Goal: Task Accomplishment & Management: Manage account settings

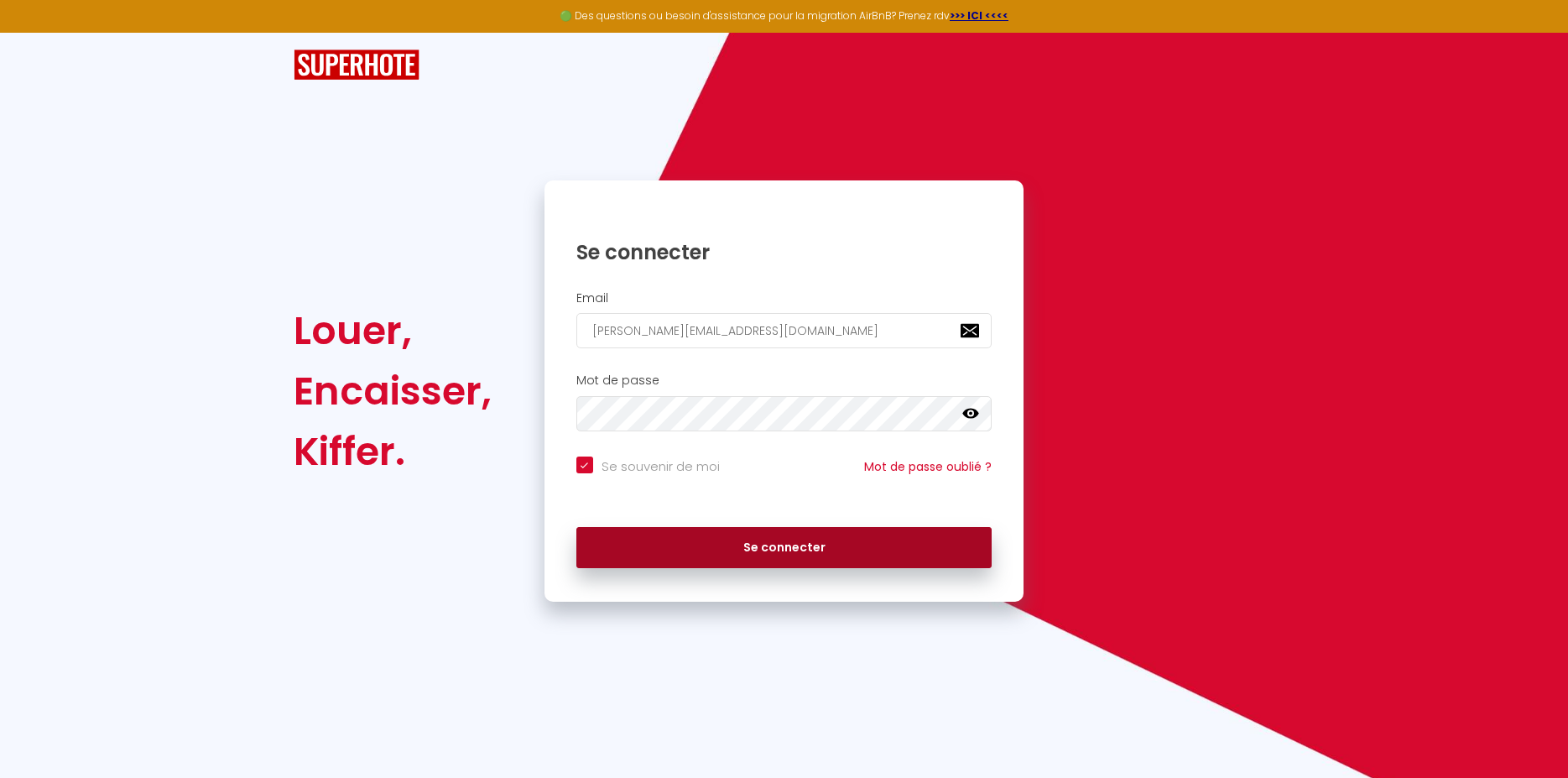
click at [770, 538] on button "Se connecter" at bounding box center [784, 548] width 416 height 42
checkbox input "true"
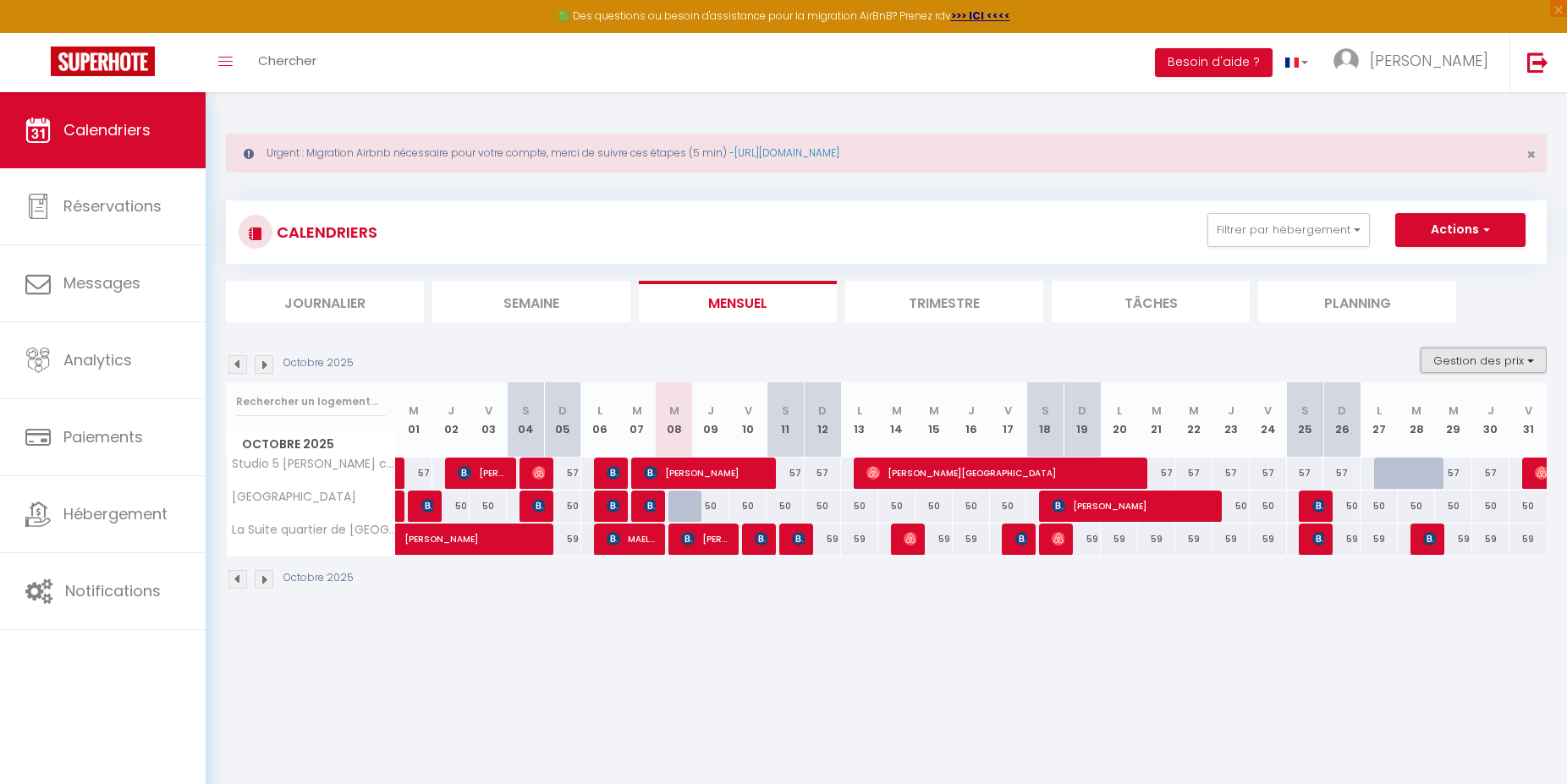
click at [1530, 358] on button "Gestion des prix" at bounding box center [1484, 360] width 126 height 25
click at [1386, 586] on div "Octobre 2025" at bounding box center [885, 581] width 1321 height 50
click at [1458, 61] on span "[PERSON_NAME]" at bounding box center [1429, 60] width 118 height 21
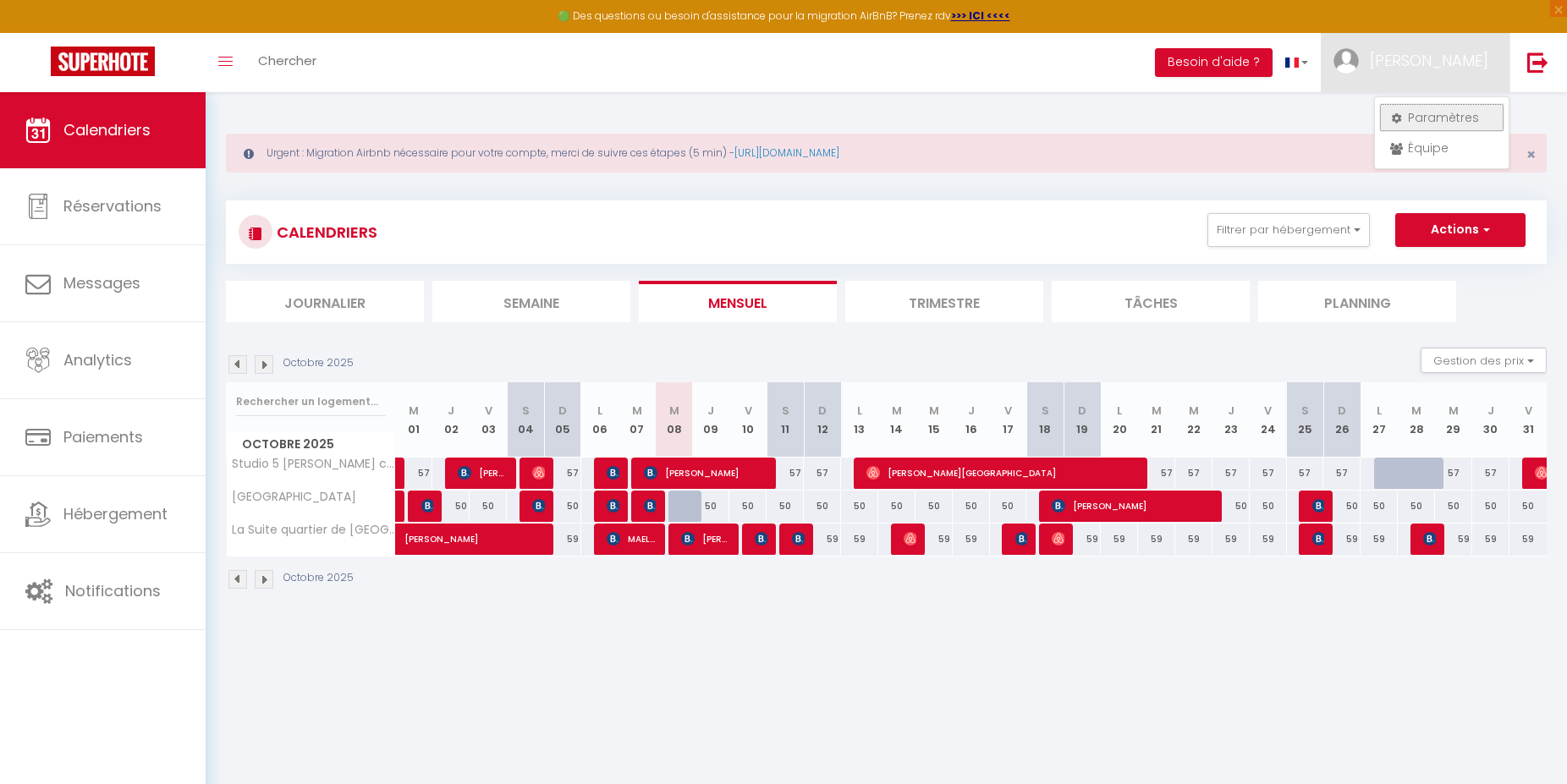
click at [1446, 113] on link "Paramètres" at bounding box center [1442, 117] width 125 height 29
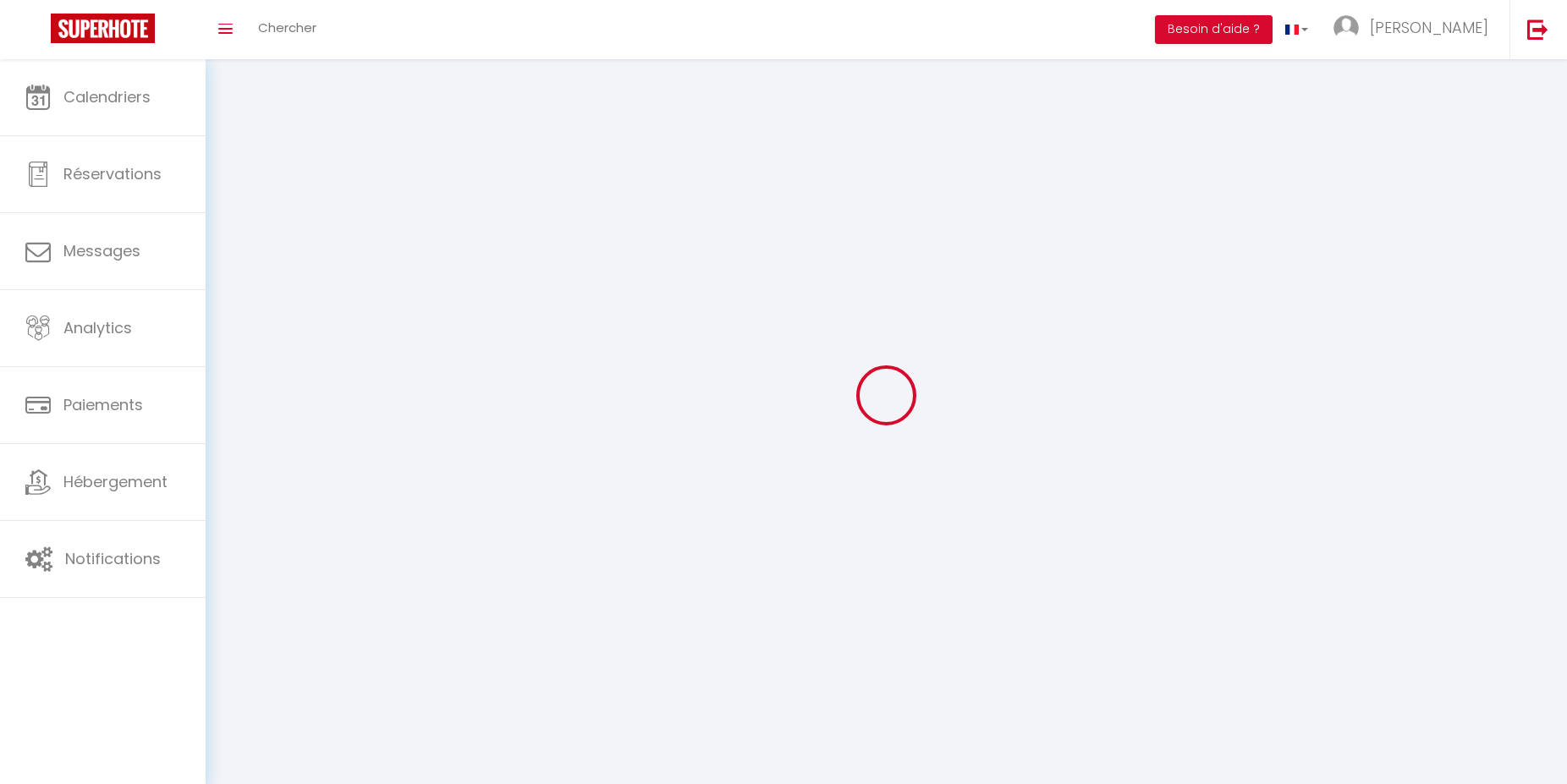
select select
type input "[PERSON_NAME]"
type input "0610728401"
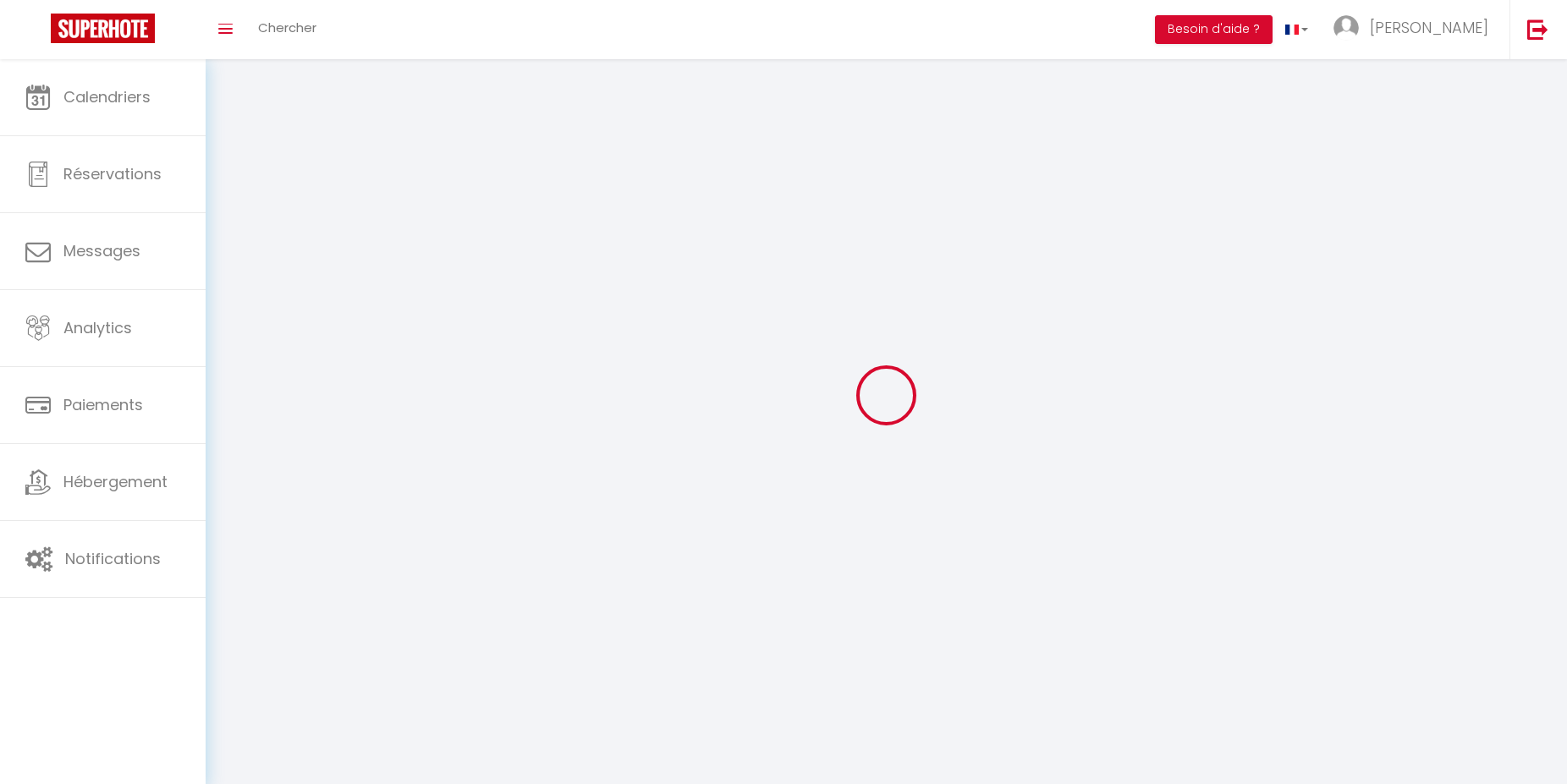
type input "[STREET_ADDRESS]"
type input "76560"
type input "Sommesnil"
type input "MkAKrSyIka7lb8uNrarZiJaMB"
type input "svXuyGyevJWxNmILzaW6WOD4Y"
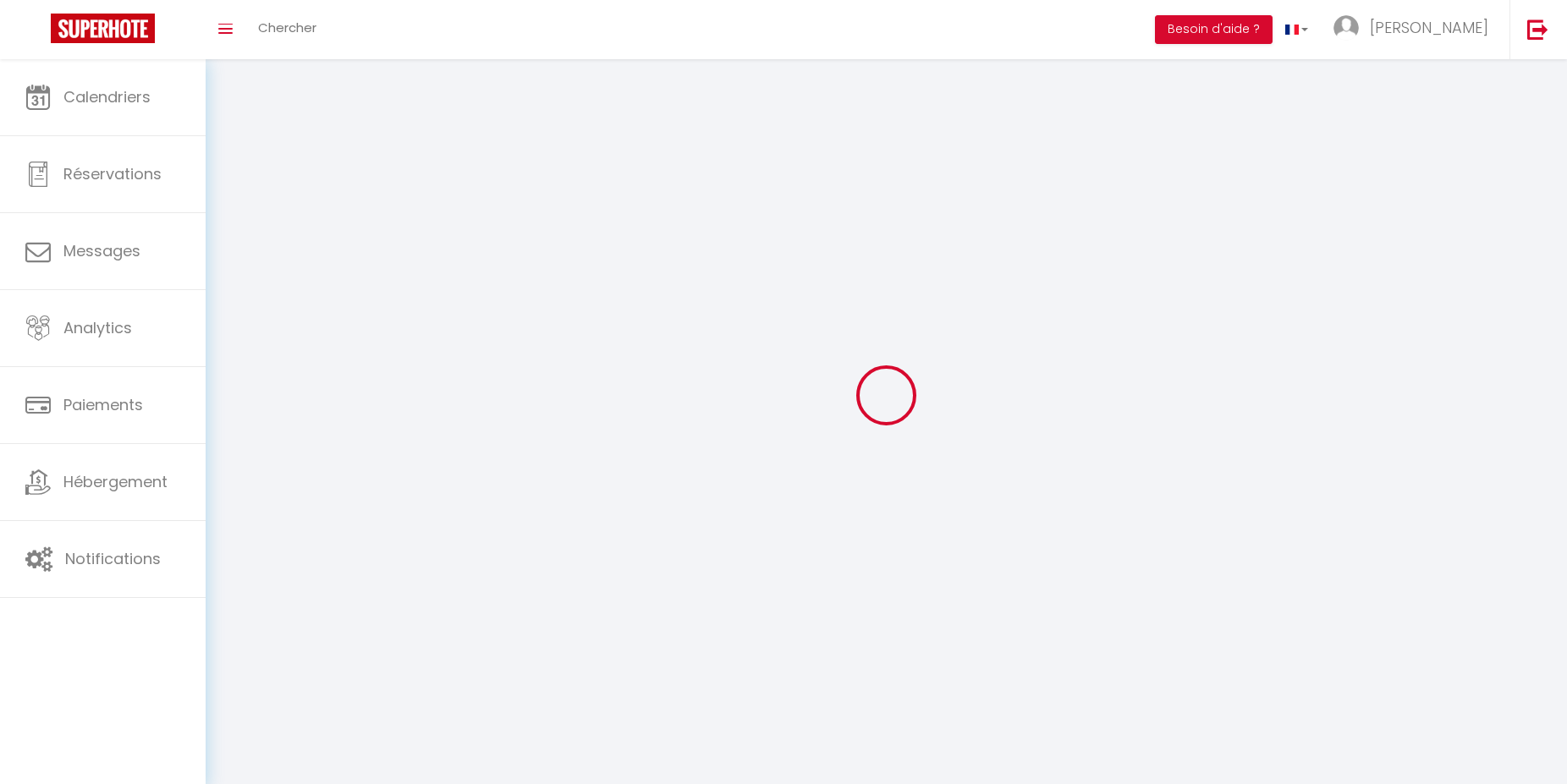
type input "[URL][DOMAIN_NAME]"
select select "28"
select select "fr"
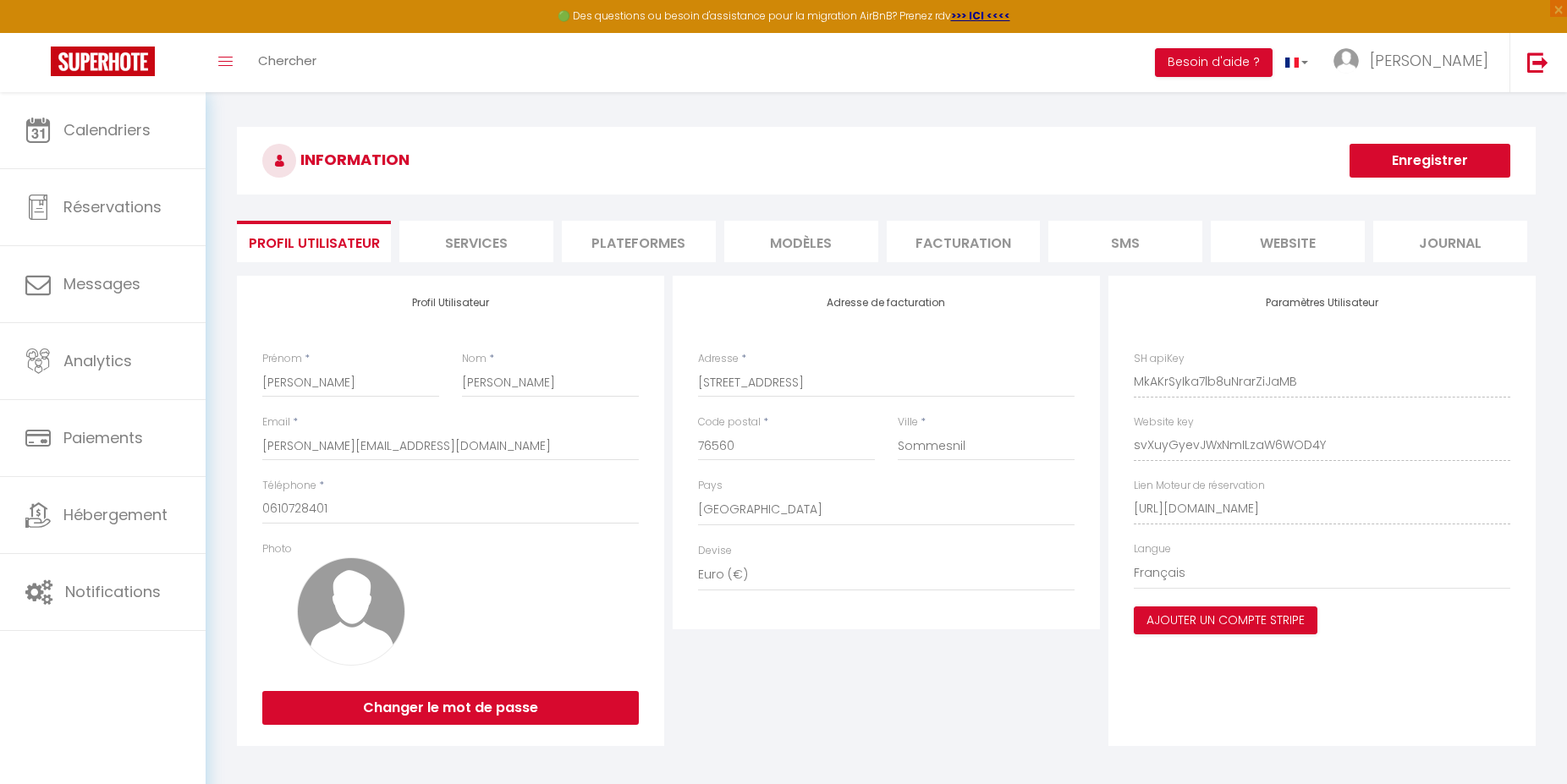
click at [641, 242] on li "Plateformes" at bounding box center [638, 242] width 154 height 42
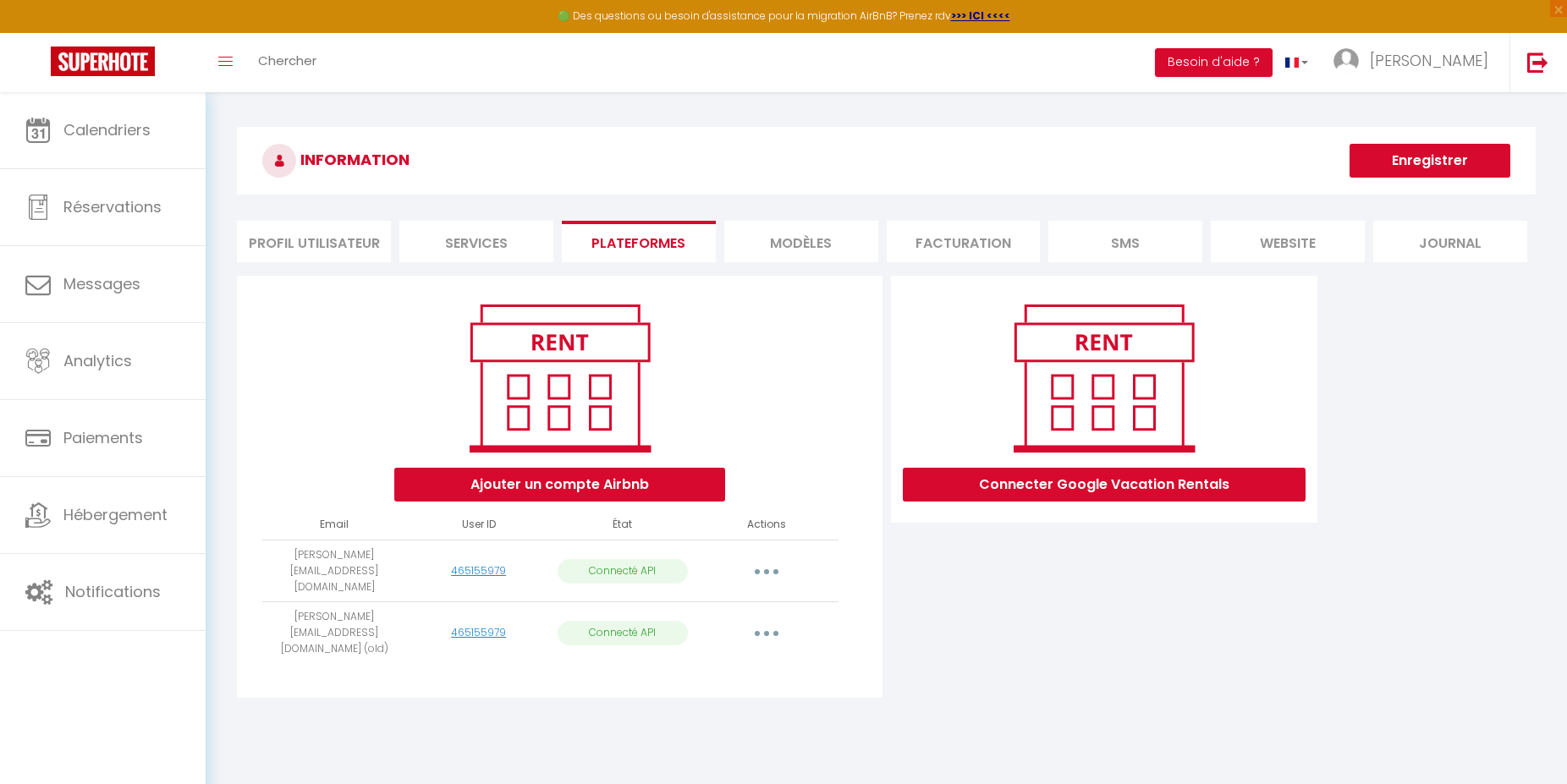
click at [763, 620] on button "button" at bounding box center [766, 633] width 47 height 27
click at [655, 687] on link "Supprimer" at bounding box center [691, 702] width 187 height 29
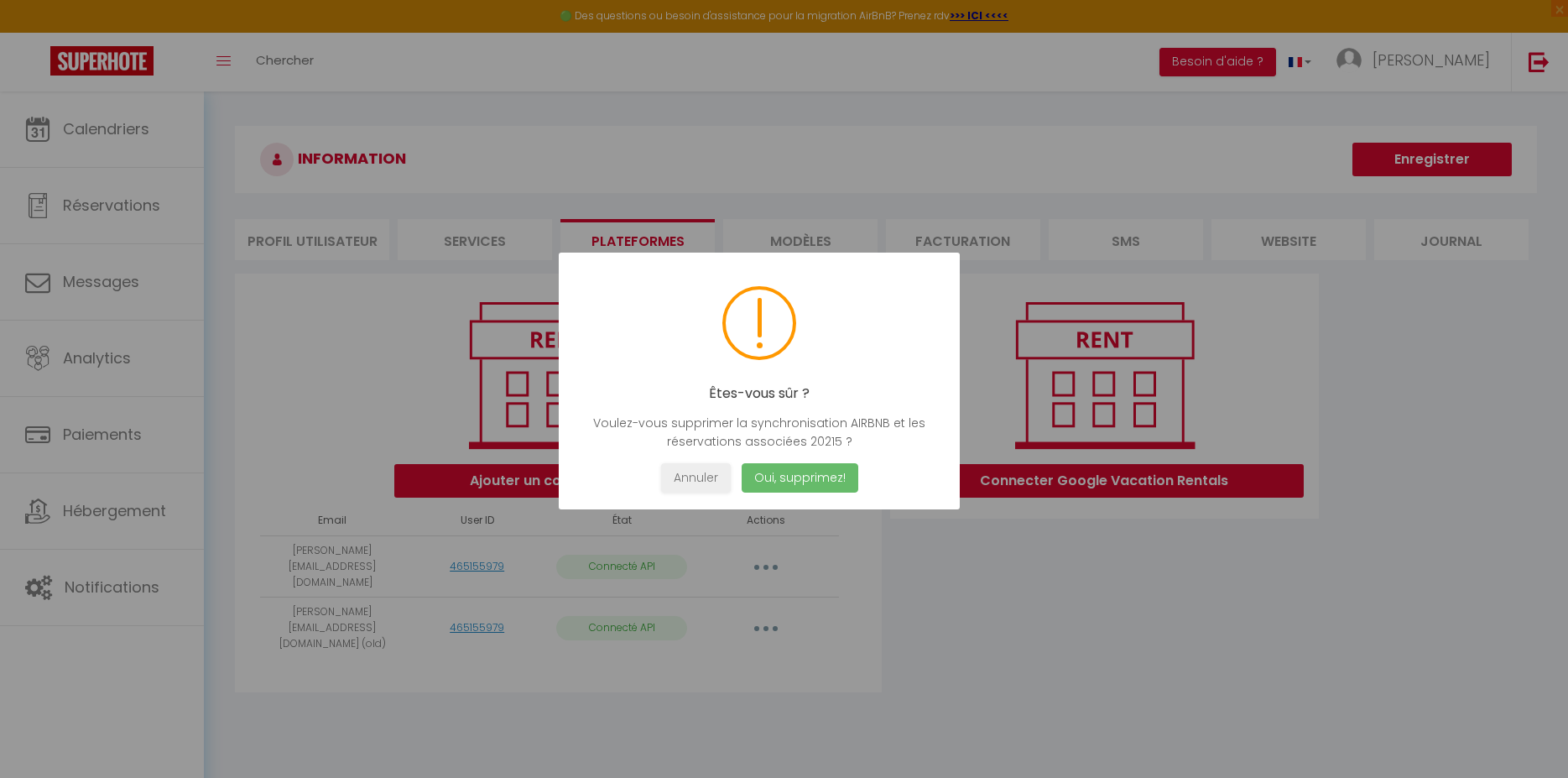
click at [816, 471] on button "Oui, supprimez!" at bounding box center [799, 477] width 116 height 30
